Goal: Find specific page/section: Find specific page/section

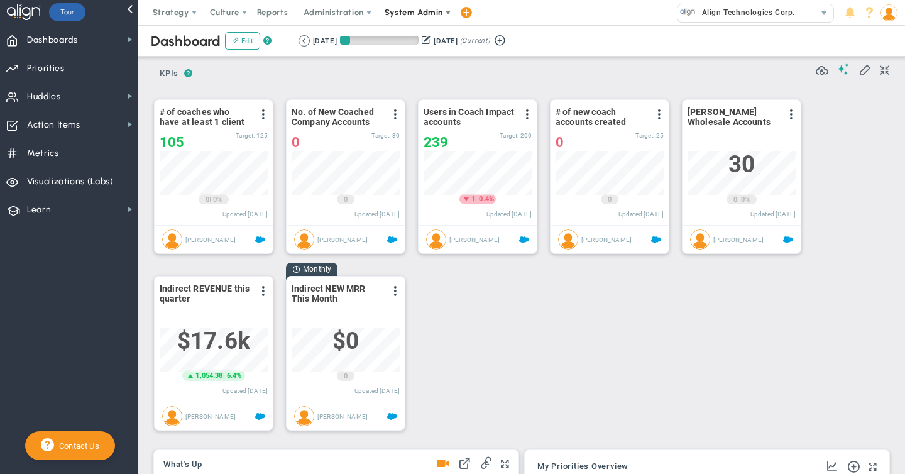
click at [414, 13] on span "System Admin" at bounding box center [413, 12] width 58 height 9
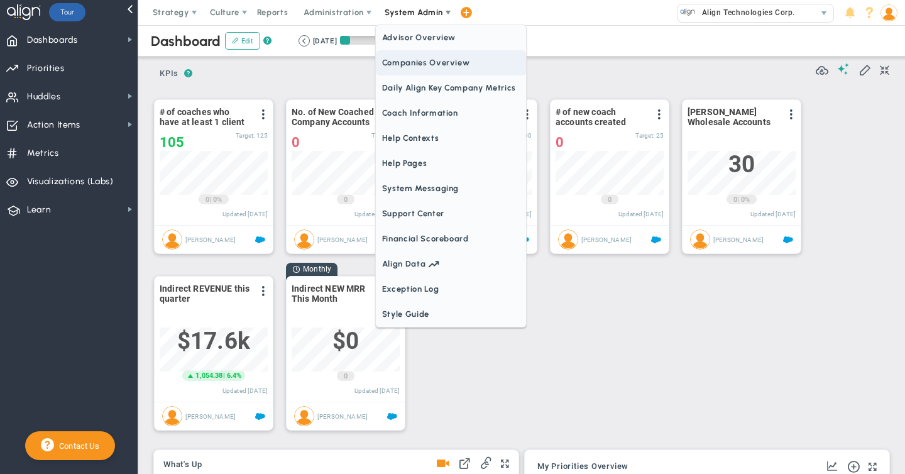
click at [410, 67] on span "Companies Overview" at bounding box center [451, 62] width 150 height 25
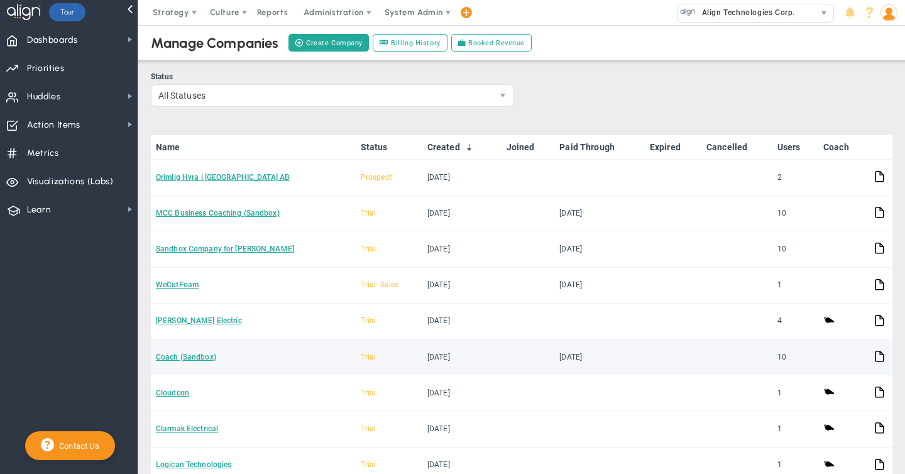
scroll to position [144, 0]
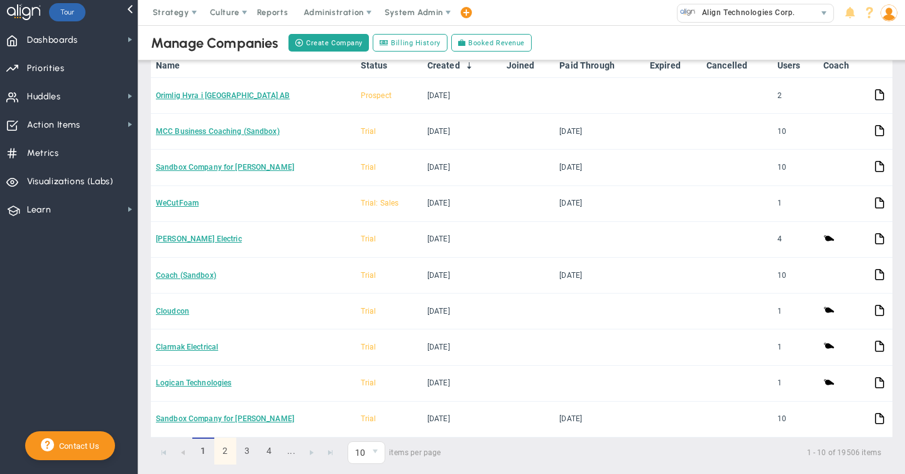
click at [223, 447] on link "2" at bounding box center [225, 450] width 22 height 27
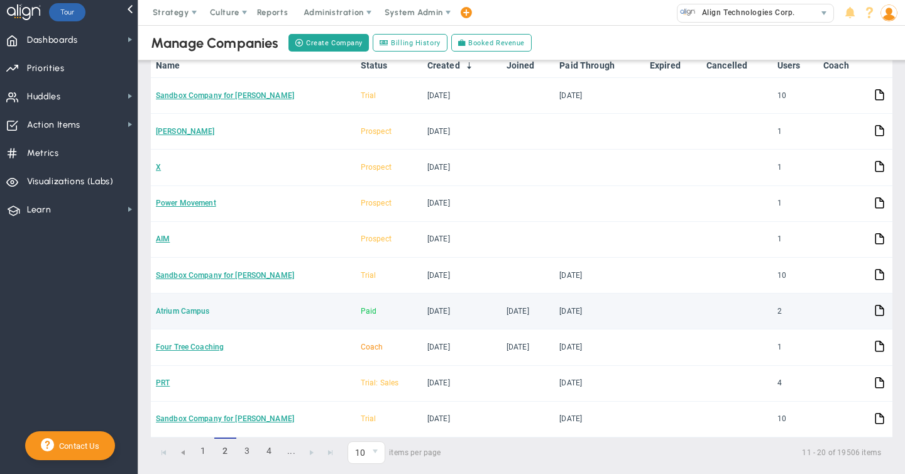
click at [202, 310] on link "Atrium Campus" at bounding box center [183, 311] width 54 height 9
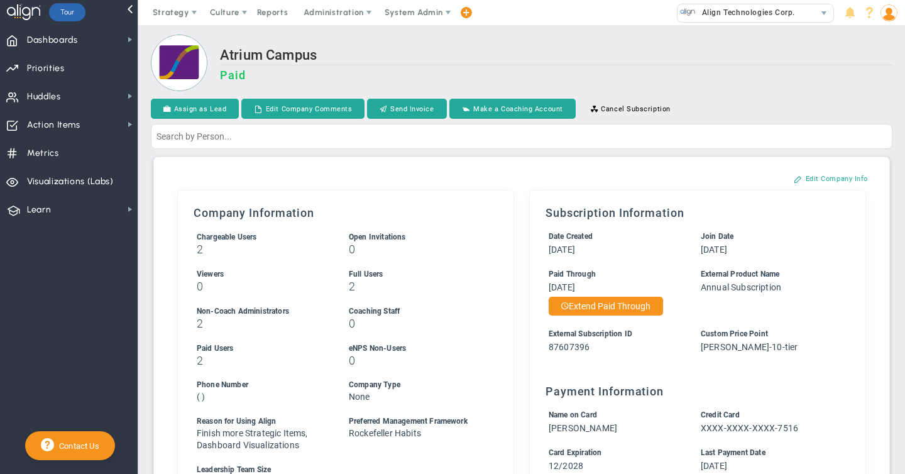
scroll to position [6, 0]
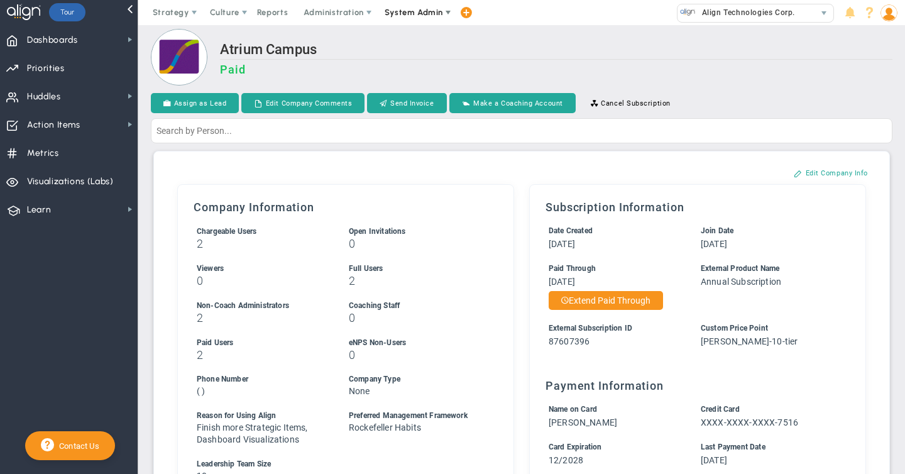
click at [416, 14] on span "System Admin" at bounding box center [413, 12] width 58 height 9
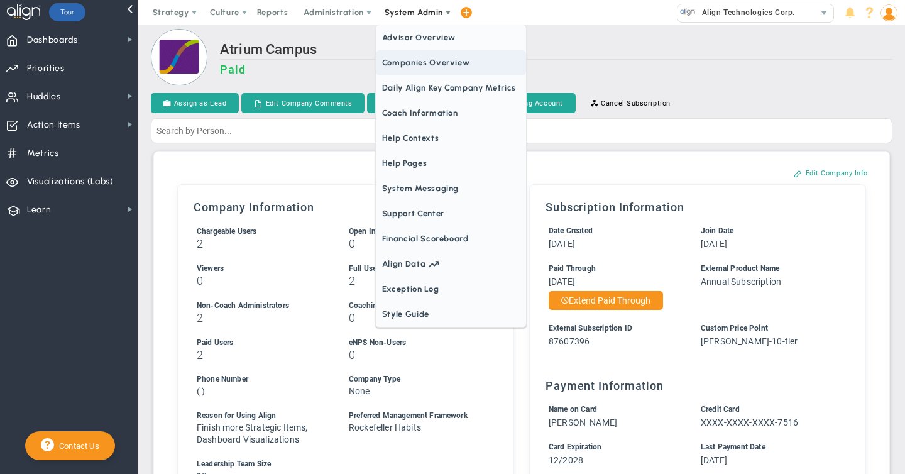
click at [413, 63] on span "Companies Overview" at bounding box center [451, 62] width 150 height 25
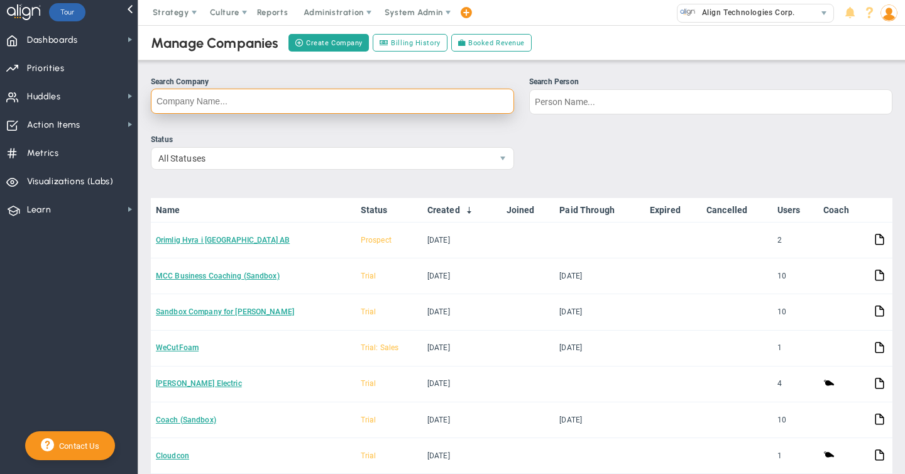
click at [185, 105] on input "Search Company" at bounding box center [332, 101] width 363 height 25
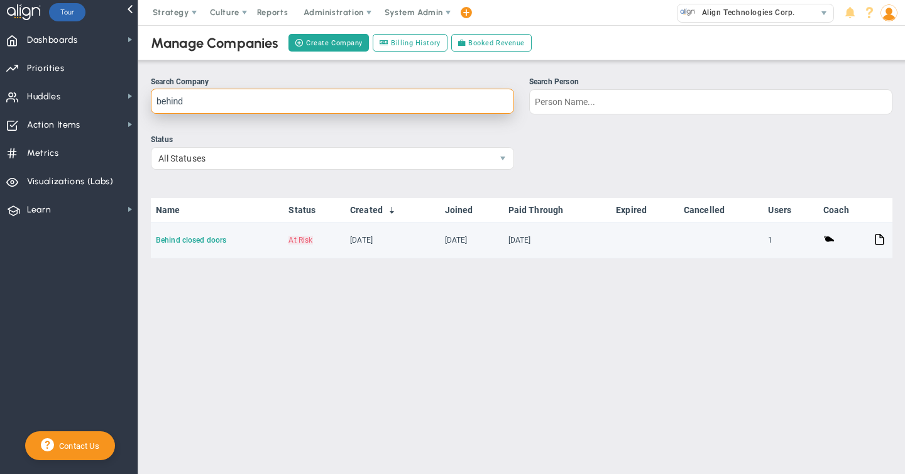
type input "behind"
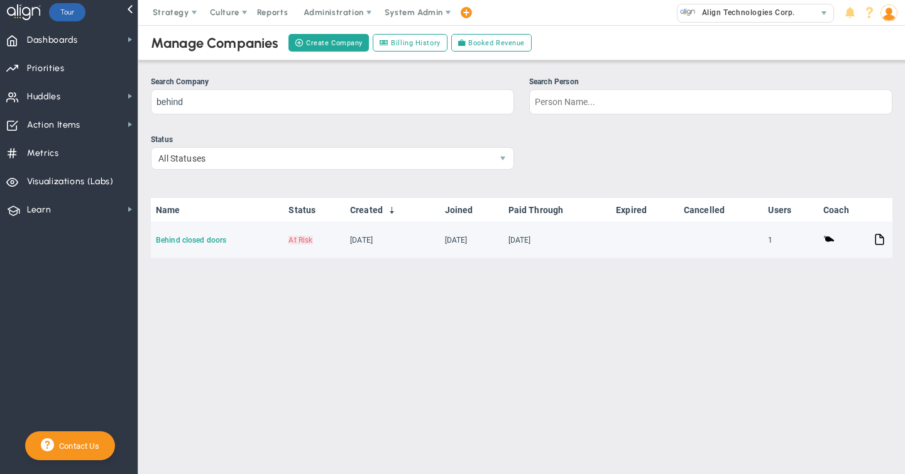
click at [187, 240] on link "Behind closed doors" at bounding box center [191, 240] width 70 height 9
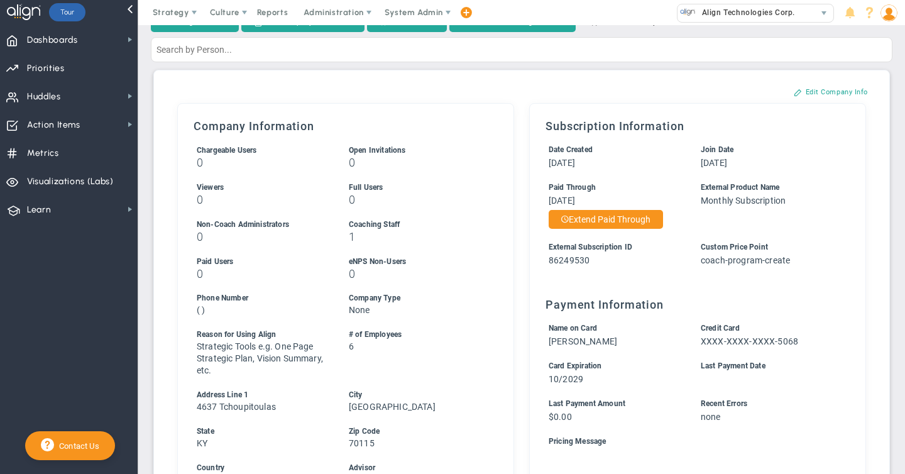
scroll to position [109, 0]
